Goal: Task Accomplishment & Management: Manage account settings

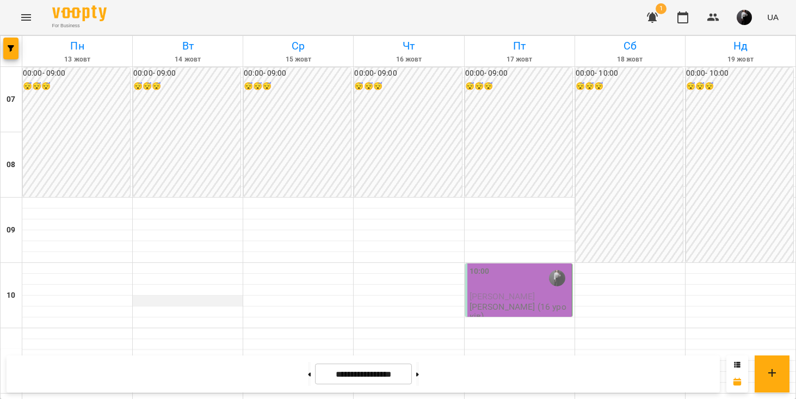
scroll to position [176, 0]
click at [87, 328] on div at bounding box center [77, 333] width 110 height 11
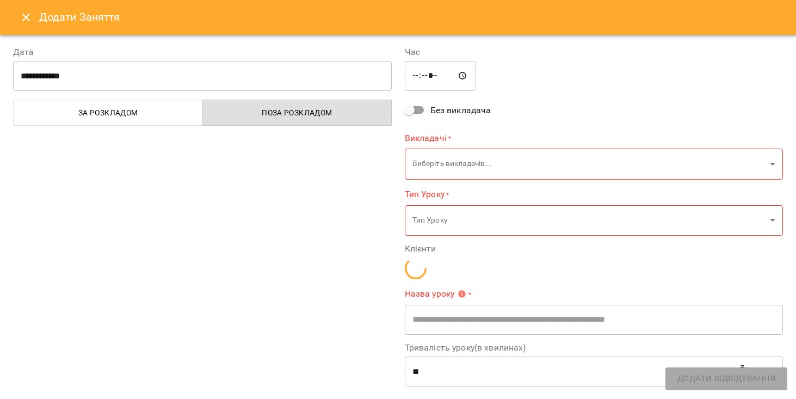
type input "**********"
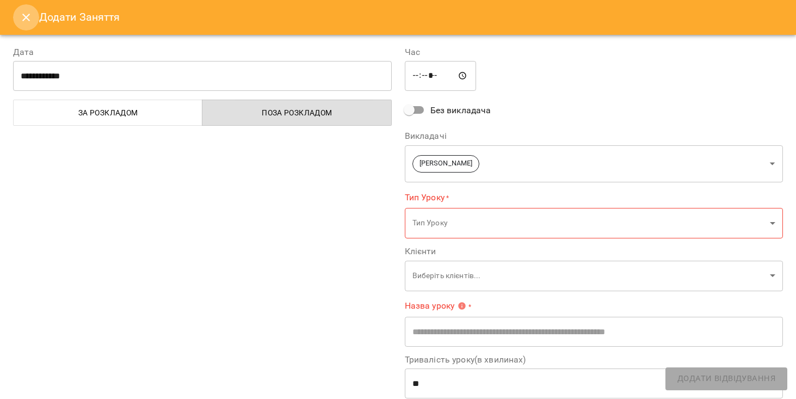
click at [16, 17] on button "Close" at bounding box center [26, 17] width 26 height 26
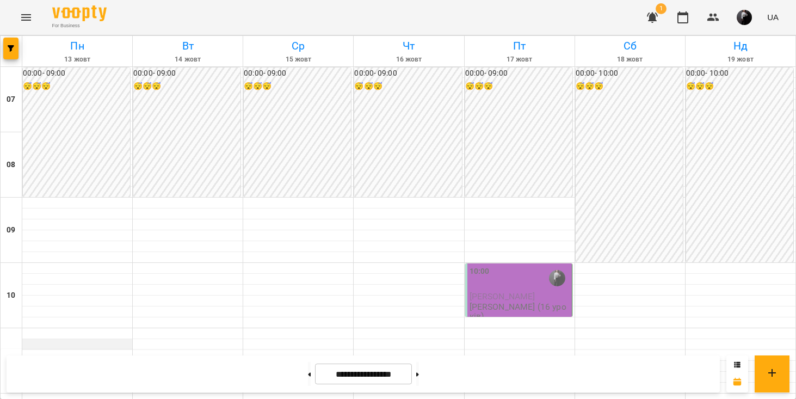
scroll to position [31, 0]
click at [20, 10] on button "Menu" at bounding box center [26, 17] width 26 height 26
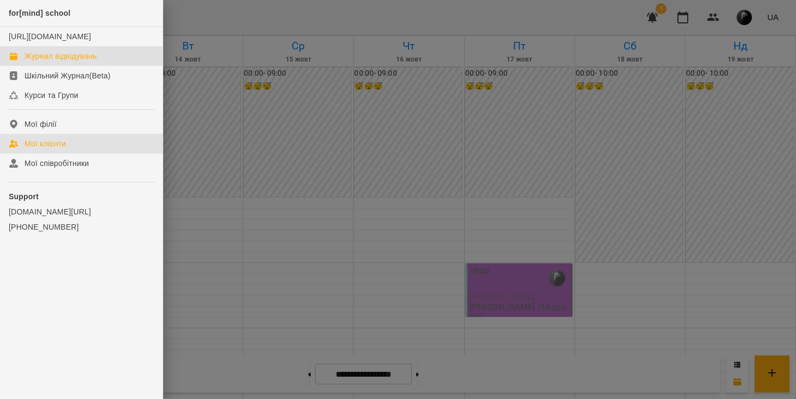
click at [50, 154] on link "Мої клієнти" at bounding box center [81, 144] width 163 height 20
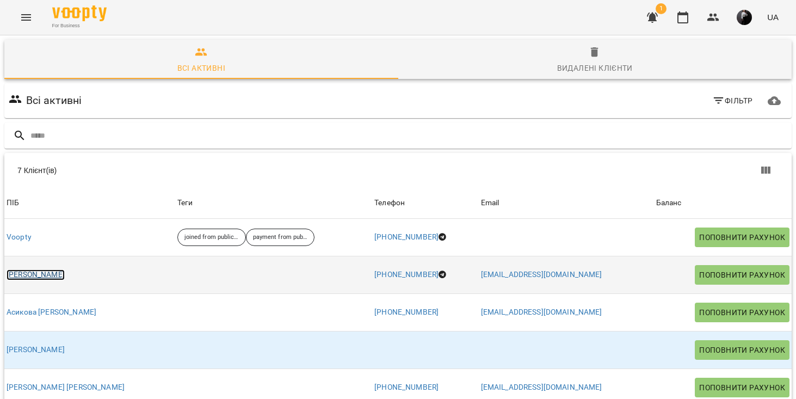
click at [36, 277] on link "[PERSON_NAME]" at bounding box center [36, 274] width 58 height 11
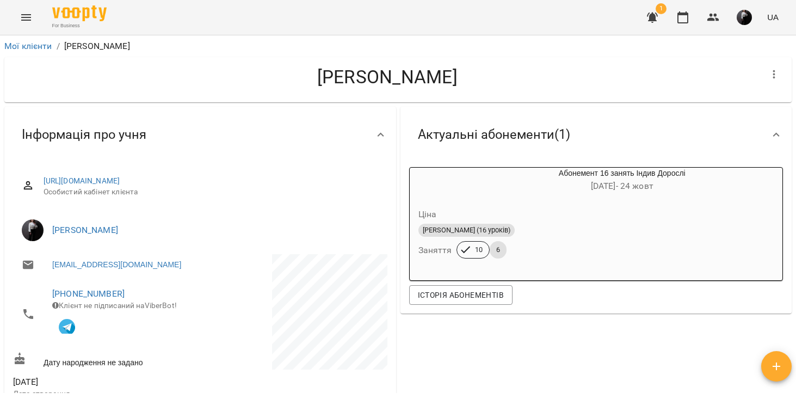
click at [696, 11] on div "1 UA" at bounding box center [712, 17] width 144 height 28
click at [667, 15] on div "1 UA" at bounding box center [712, 17] width 144 height 28
click at [673, 15] on button "button" at bounding box center [683, 17] width 26 height 26
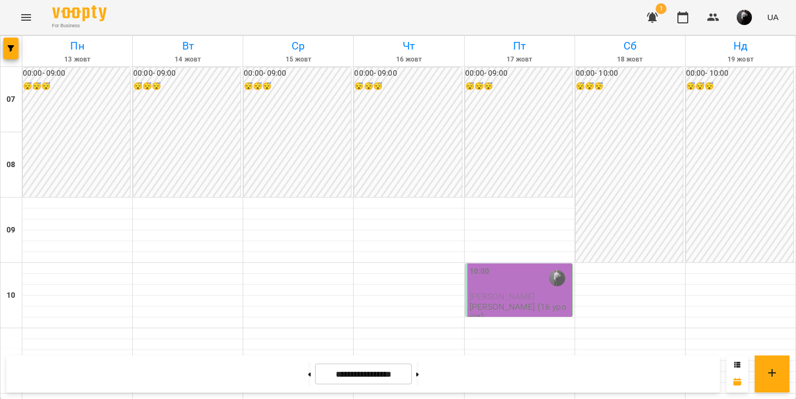
scroll to position [157, 0]
click at [52, 328] on div at bounding box center [77, 333] width 110 height 11
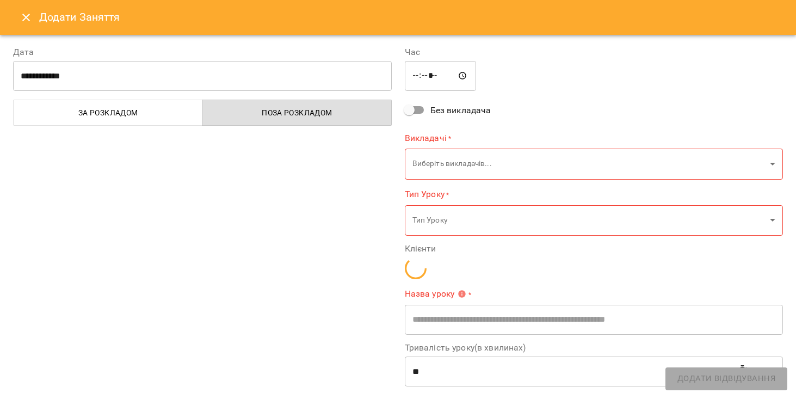
type input "**********"
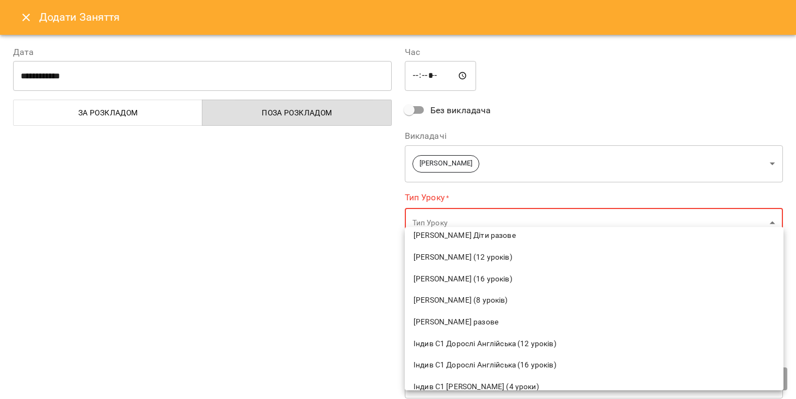
scroll to position [254, 0]
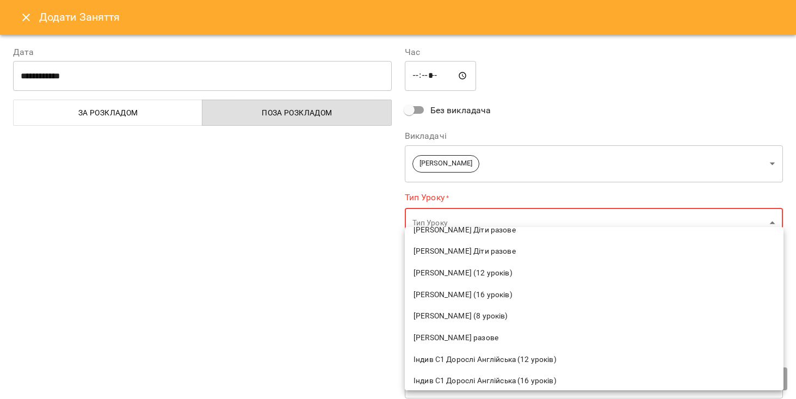
click at [449, 291] on span "[PERSON_NAME] (16 уроків)" at bounding box center [594, 295] width 361 height 11
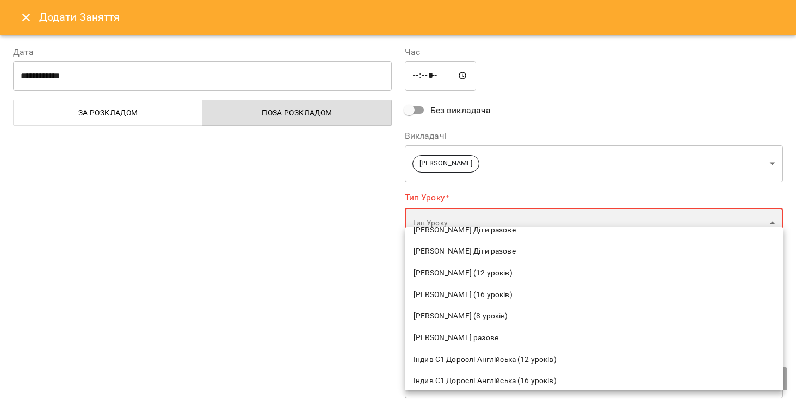
type input "**********"
type input "**"
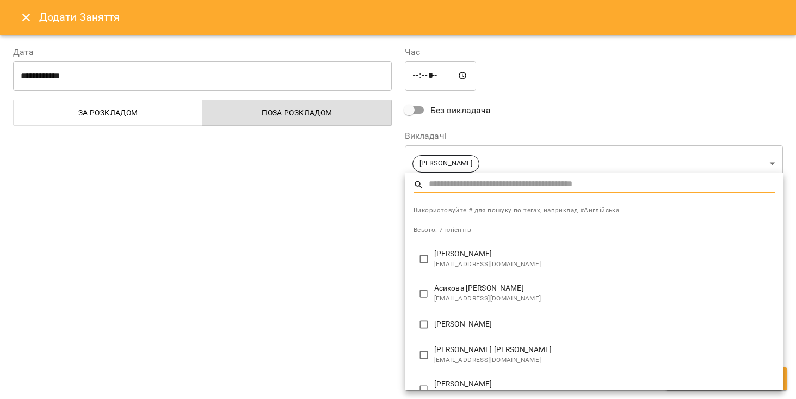
click at [443, 263] on span "[EMAIL_ADDRESS][DOMAIN_NAME]" at bounding box center [604, 264] width 341 height 11
type input "**********"
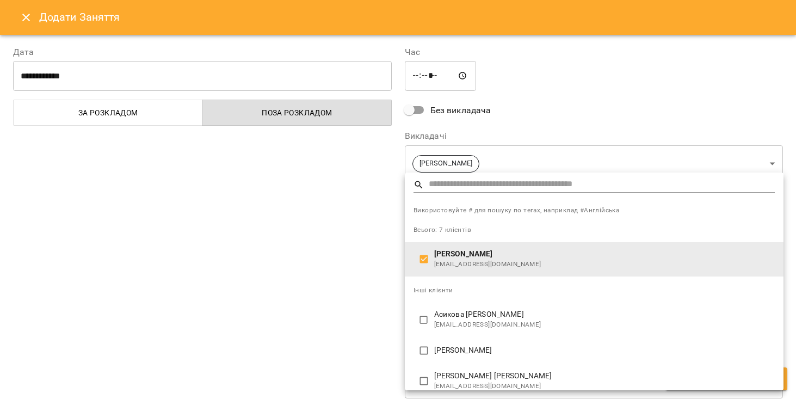
click at [363, 299] on div at bounding box center [398, 199] width 796 height 399
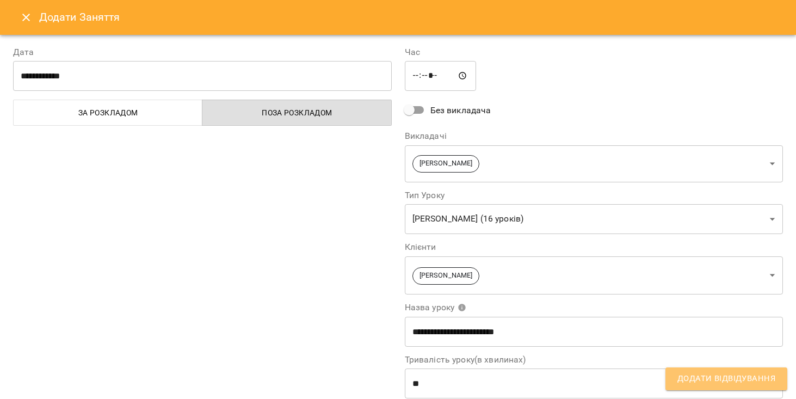
click at [722, 382] on span "Додати Відвідування" at bounding box center [727, 379] width 98 height 14
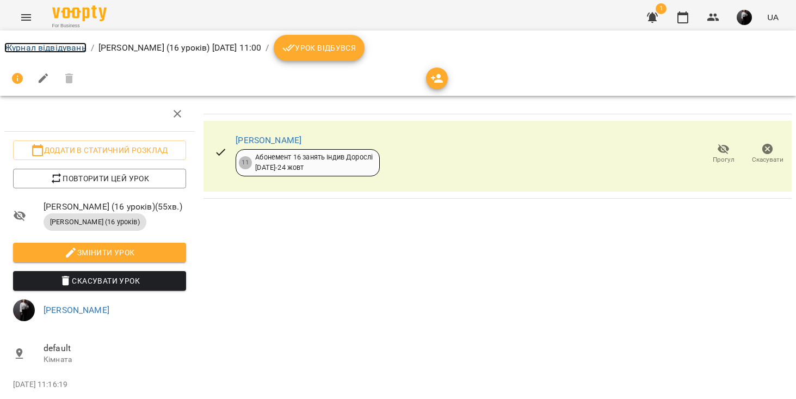
click at [58, 45] on link "Журнал відвідувань" at bounding box center [45, 47] width 82 height 10
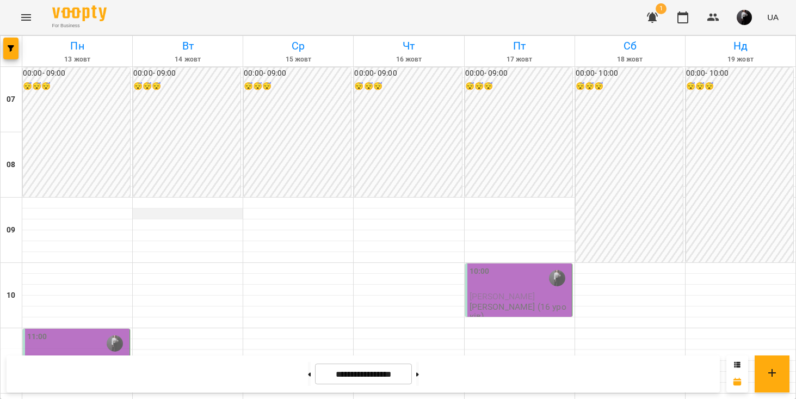
scroll to position [194, 0]
click at [93, 357] on span "[PERSON_NAME]" at bounding box center [60, 362] width 66 height 10
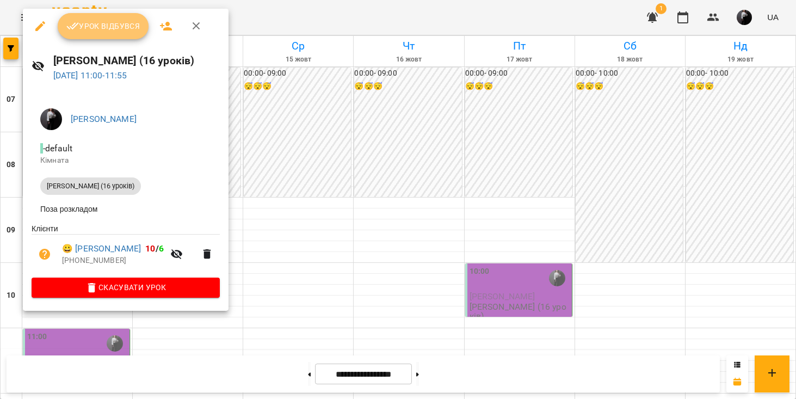
click at [118, 30] on span "Урок відбувся" at bounding box center [103, 26] width 74 height 13
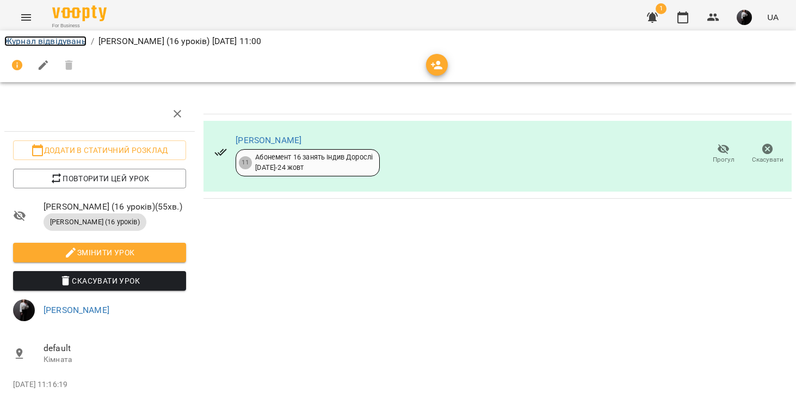
click at [48, 40] on link "Журнал відвідувань" at bounding box center [45, 41] width 82 height 10
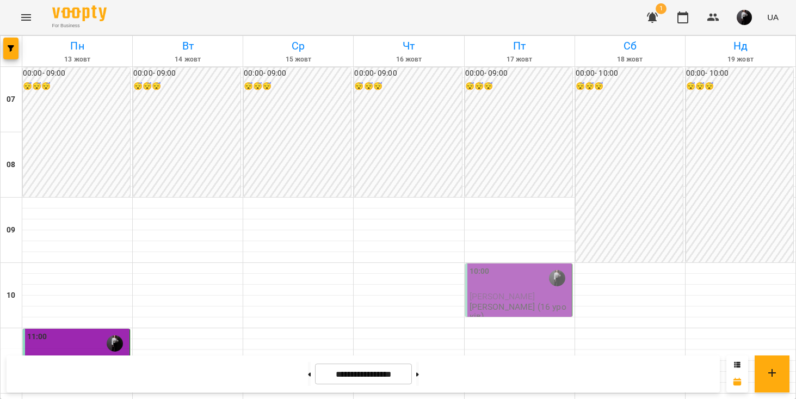
scroll to position [516, 0]
